Goal: Transaction & Acquisition: Purchase product/service

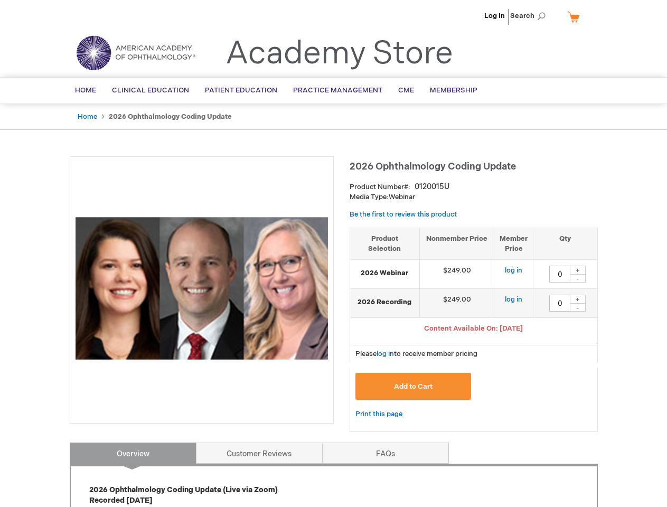
click at [333, 254] on div at bounding box center [202, 289] width 264 height 267
click at [531, 16] on span "Search" at bounding box center [530, 15] width 40 height 21
click at [474, 330] on span "Content Available On: [DATE]" at bounding box center [473, 328] width 99 height 8
click at [578, 270] on div "+" at bounding box center [578, 270] width 16 height 9
click at [578, 278] on div "-" at bounding box center [578, 278] width 16 height 8
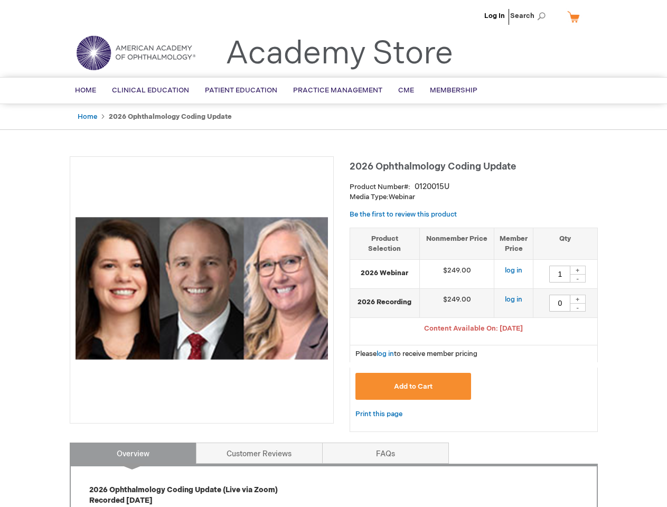
type input "0"
click at [578, 299] on div "+" at bounding box center [578, 299] width 16 height 9
click at [578, 307] on div "-" at bounding box center [578, 307] width 16 height 8
type input "0"
